Goal: Navigation & Orientation: Find specific page/section

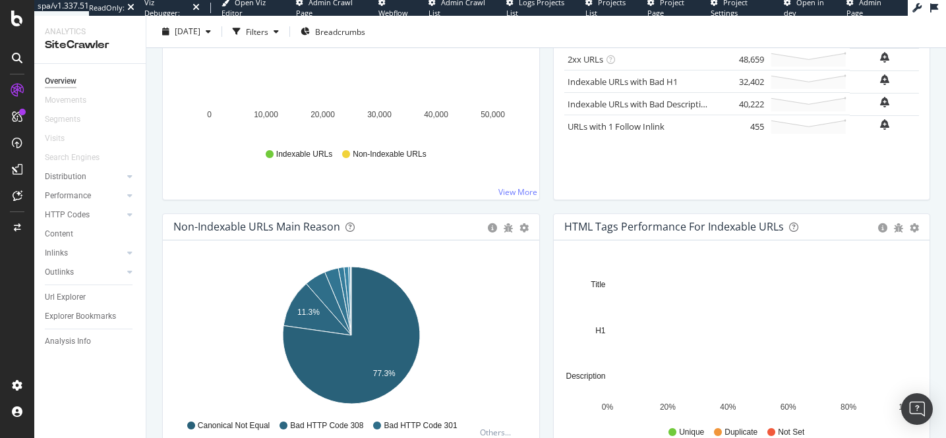
scroll to position [294, 0]
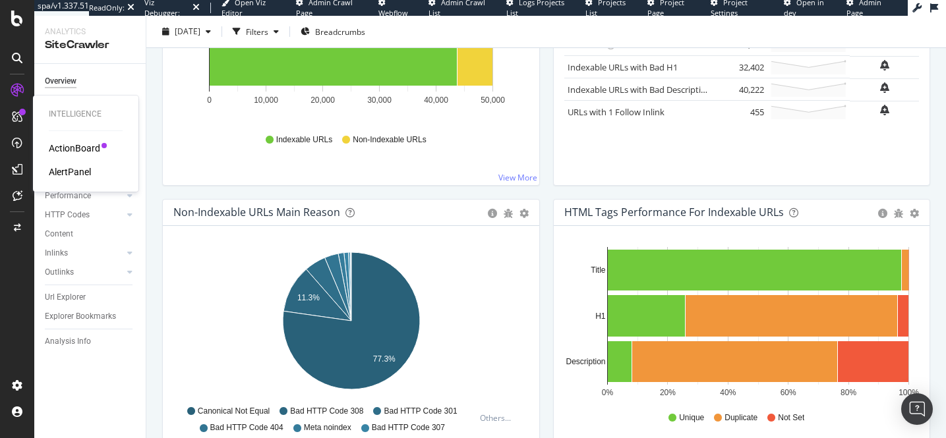
click at [74, 153] on div "ActionBoard" at bounding box center [74, 148] width 51 height 13
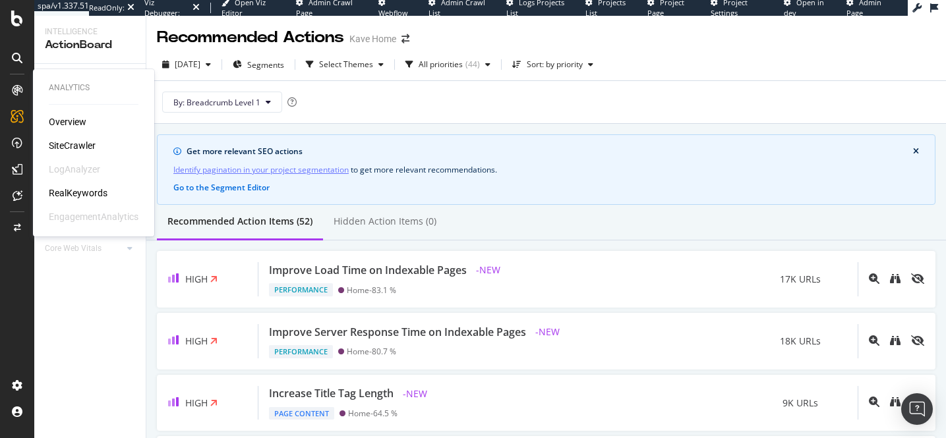
click at [79, 125] on div "Overview" at bounding box center [68, 121] width 38 height 13
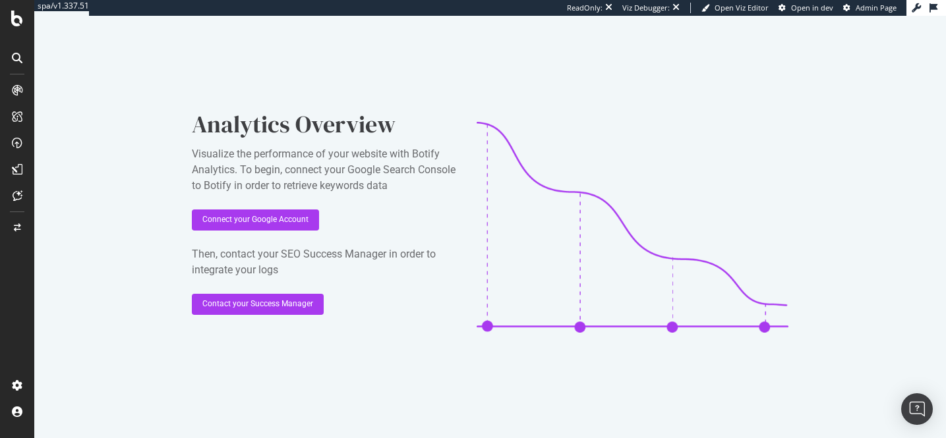
click at [14, 61] on icon at bounding box center [17, 58] width 11 height 11
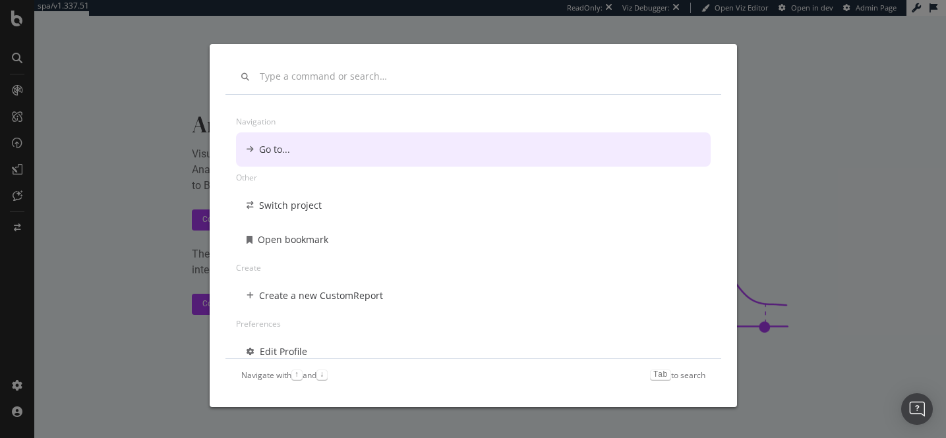
click at [16, 99] on div "Navigation Go to... Other Switch project Open bookmark Create Create a new Cust…" at bounding box center [473, 219] width 946 height 438
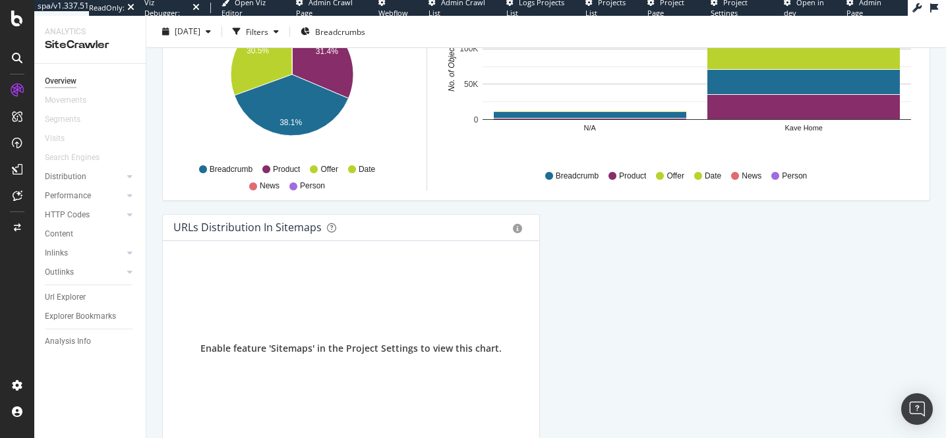
scroll to position [1401, 0]
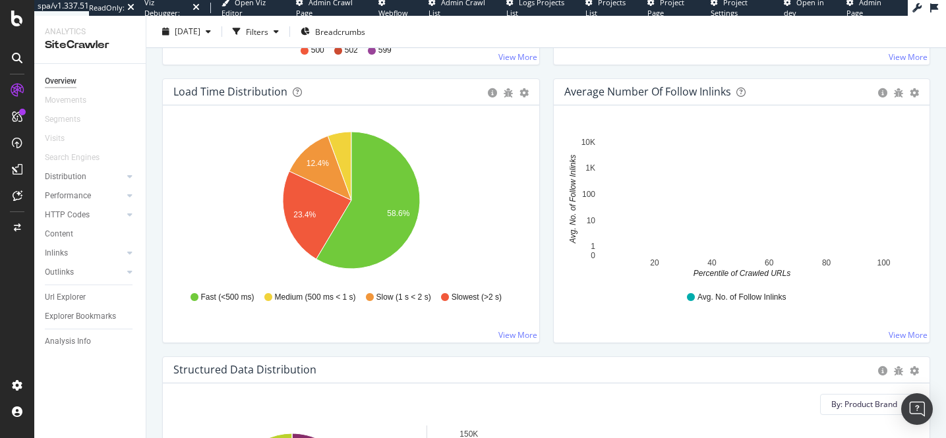
scroll to position [971, 0]
